Goal: Transaction & Acquisition: Purchase product/service

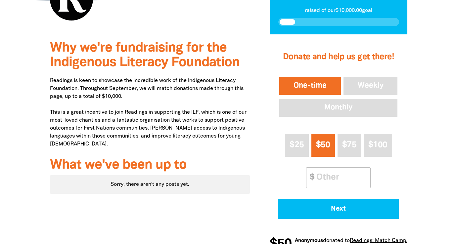
scroll to position [205, 0]
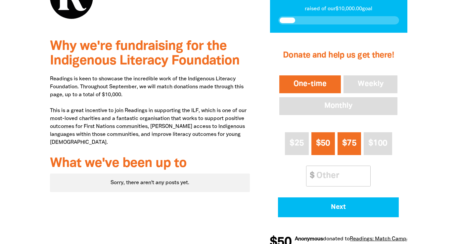
click at [348, 143] on span "$75" at bounding box center [349, 144] width 14 height 8
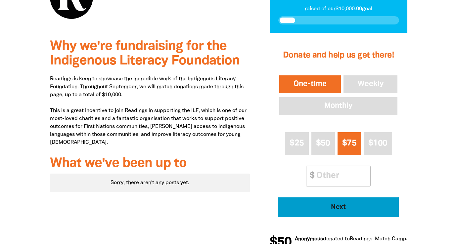
click at [339, 207] on span "Next" at bounding box center [338, 207] width 103 height 7
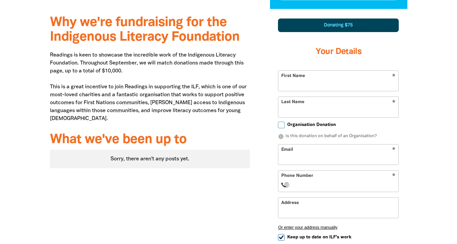
scroll to position [232, 0]
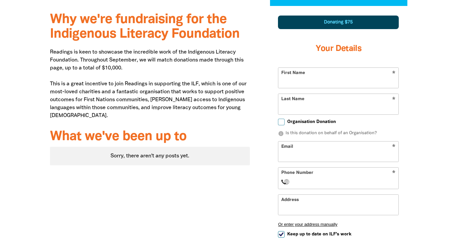
click at [289, 81] on input "First Name" at bounding box center [339, 78] width 120 height 20
type input "[PERSON_NAME]"
click at [288, 108] on input "Last Name" at bounding box center [339, 104] width 120 height 20
type input "Ham"
click at [293, 154] on input "Email" at bounding box center [339, 152] width 120 height 20
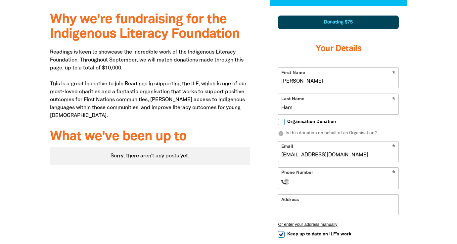
type input "[EMAIL_ADDRESS][DOMAIN_NAME]"
click at [303, 182] on input "Phone Number" at bounding box center [345, 182] width 101 height 8
type input "+0"
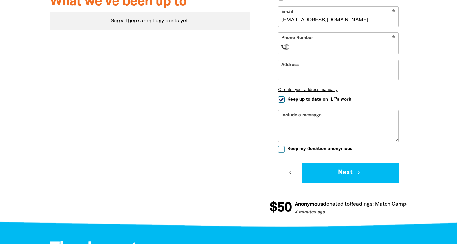
scroll to position [371, 0]
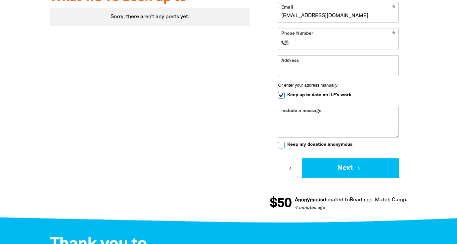
click at [282, 144] on input "Keep my donation anonymous" at bounding box center [281, 145] width 7 height 7
checkbox input "true"
click at [298, 43] on input "Phone Number" at bounding box center [345, 43] width 101 height 8
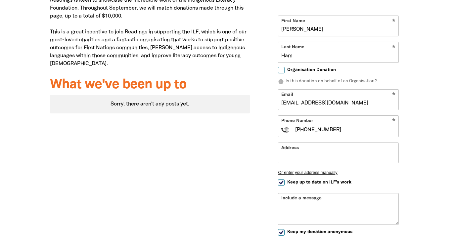
scroll to position [281, 0]
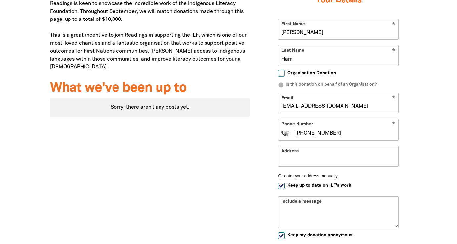
type input "[PHONE_NUMBER]"
click at [301, 107] on input "[EMAIL_ADDRESS][DOMAIN_NAME]" at bounding box center [339, 103] width 120 height 20
drag, startPoint x: 323, startPoint y: 107, endPoint x: 344, endPoint y: 106, distance: 20.9
click at [344, 106] on input "[EMAIL_ADDRESS][DOMAIN_NAME]" at bounding box center [339, 103] width 120 height 20
click at [356, 107] on input "[EMAIL_ADDRESS][DOMAIN_NAME]" at bounding box center [339, 103] width 120 height 20
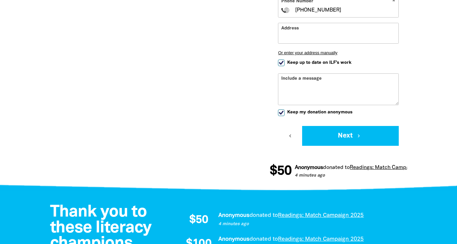
scroll to position [405, 0]
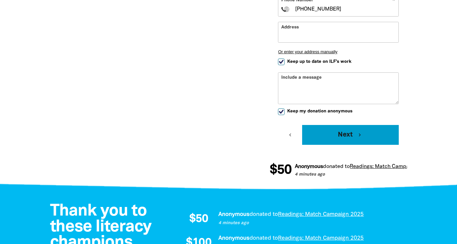
type input "[EMAIL_ADDRESS][DOMAIN_NAME]"
click at [345, 135] on button "Next chevron_right" at bounding box center [350, 135] width 97 height 20
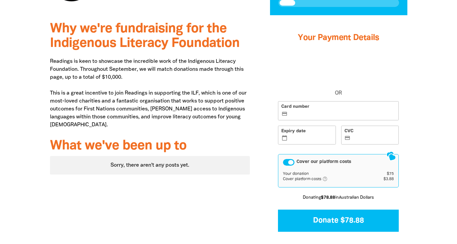
scroll to position [220, 0]
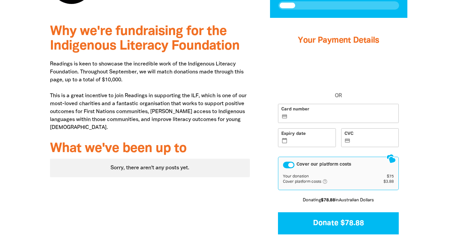
click at [317, 113] on label "Card number credit_card" at bounding box center [338, 113] width 121 height 19
click at [317, 114] on input "Card number credit_card" at bounding box center [342, 114] width 107 height 0
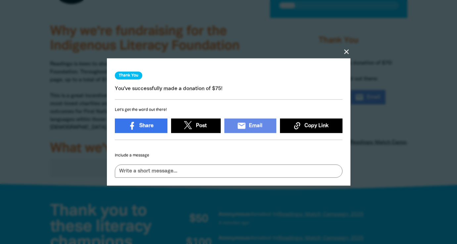
click at [346, 51] on icon "close" at bounding box center [347, 52] width 8 height 8
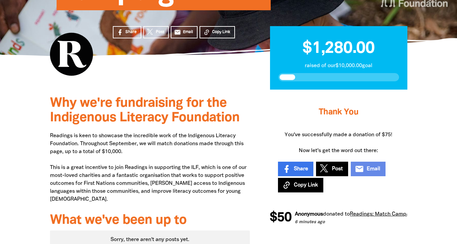
scroll to position [0, 0]
